Goal: Task Accomplishment & Management: Use online tool/utility

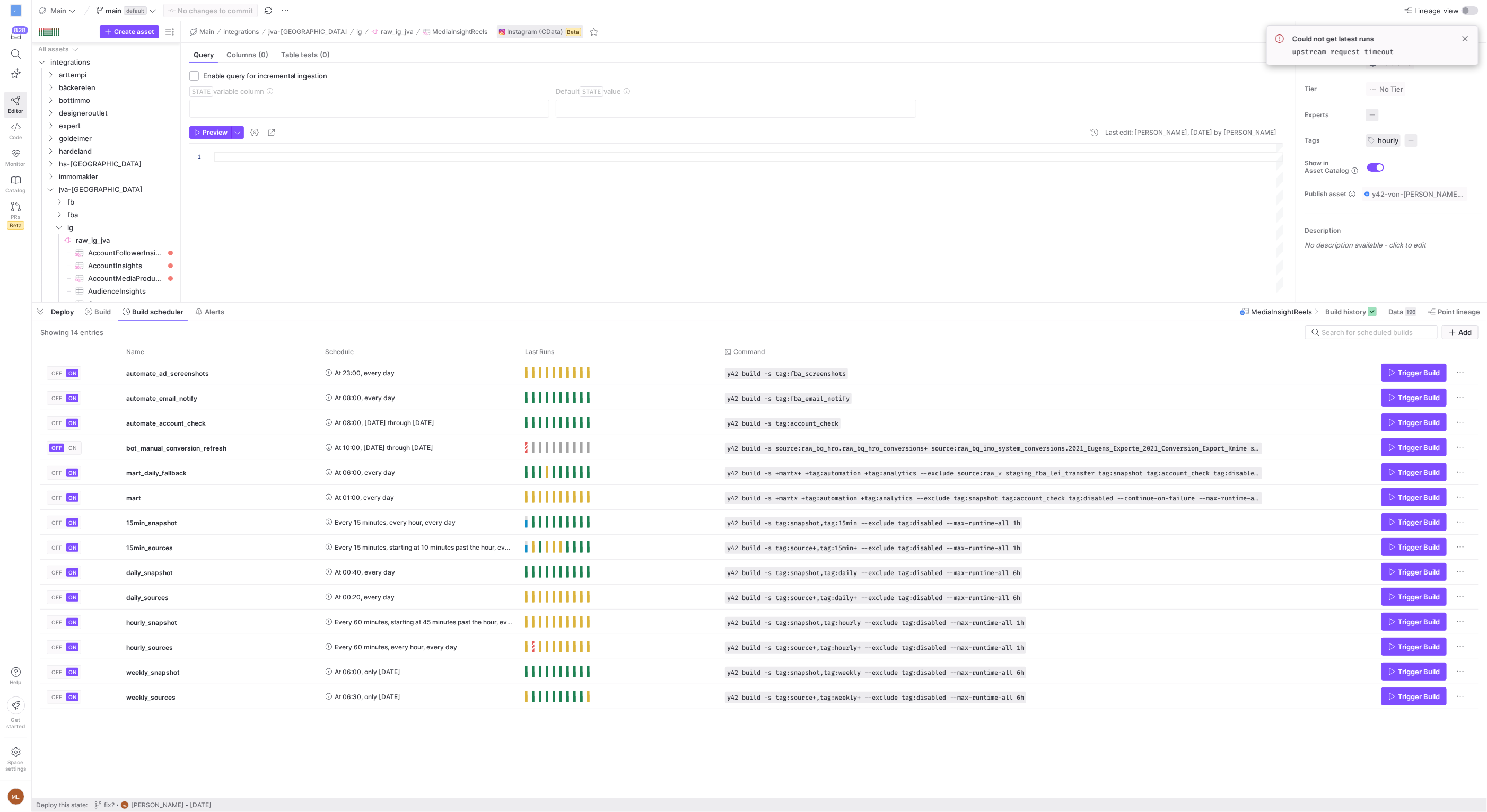
scroll to position [305, 0]
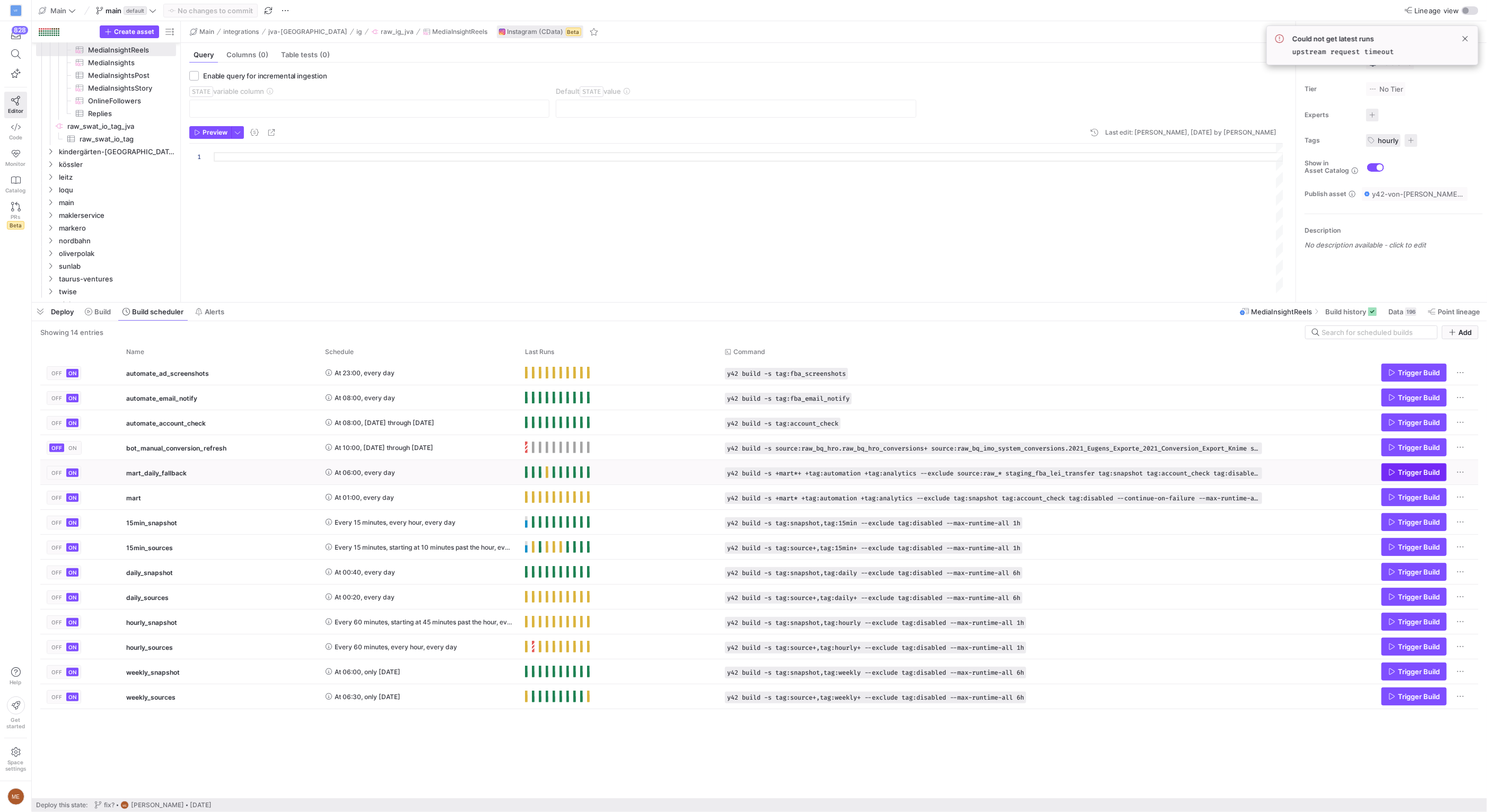
click at [1418, 477] on span "Trigger Build" at bounding box center [1419, 472] width 42 height 9
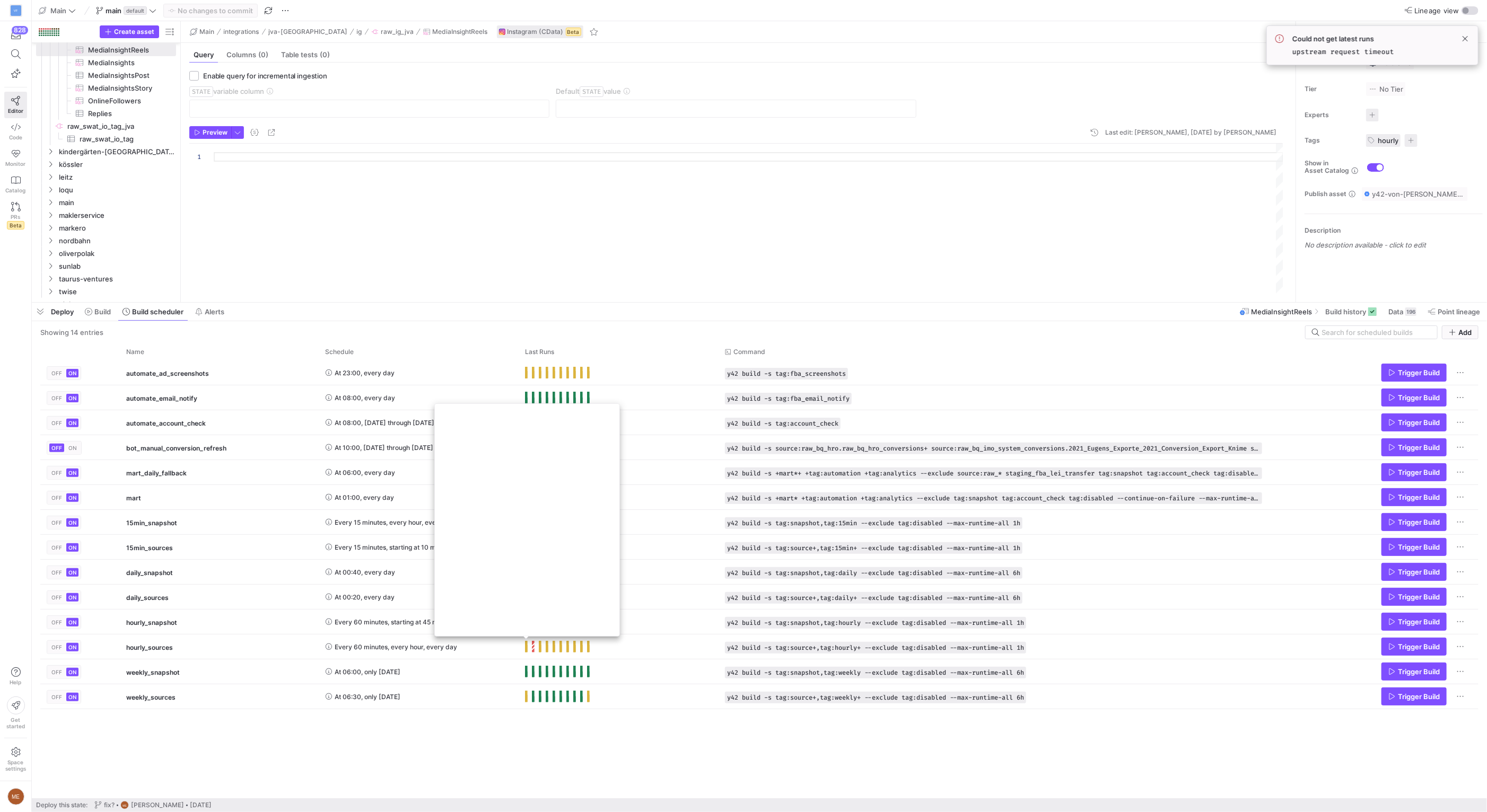
click at [619, 755] on div "OFF ON automate_ad_screenshots At 23:00, every day y42 build -s tag:fba_screens…" at bounding box center [759, 580] width 1438 height 438
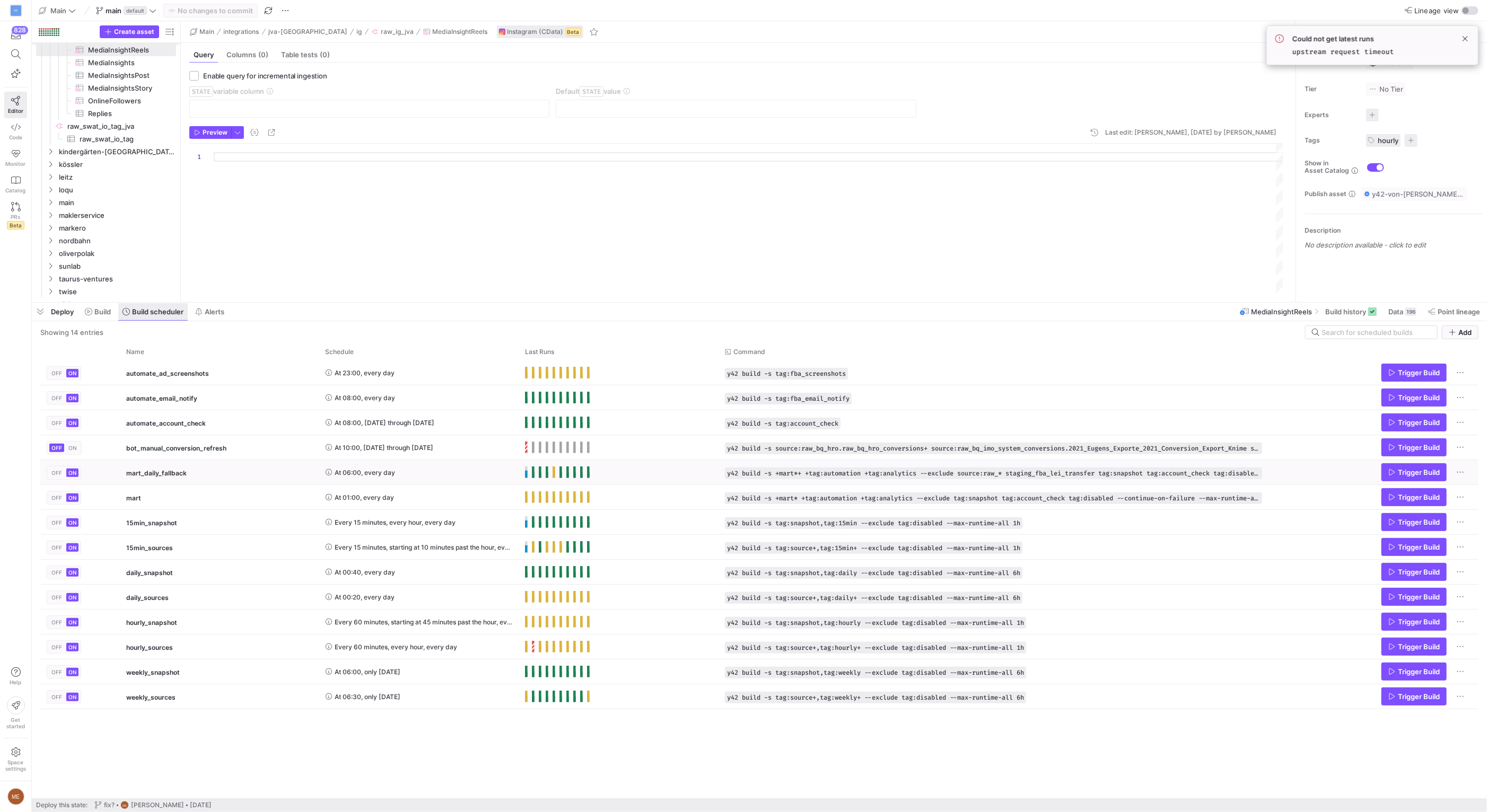
click at [85, 315] on icon at bounding box center [88, 312] width 8 height 8
click at [146, 319] on span at bounding box center [153, 312] width 69 height 17
